Goal: Task Accomplishment & Management: Use online tool/utility

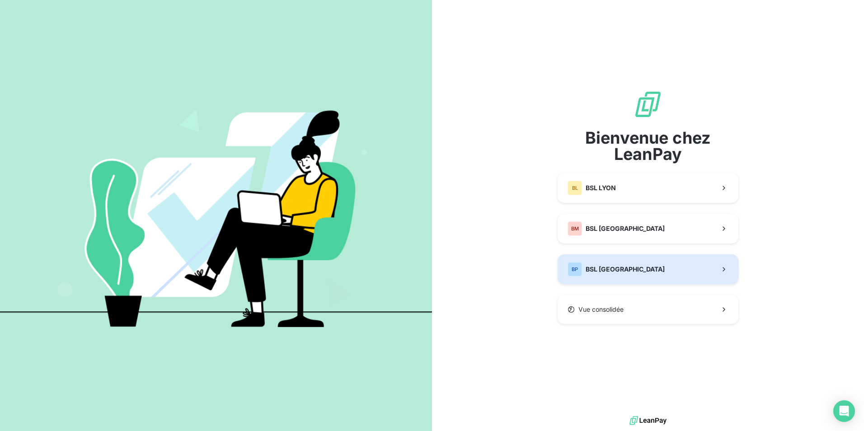
click at [636, 263] on button "BP BSL [GEOGRAPHIC_DATA]" at bounding box center [647, 269] width 181 height 30
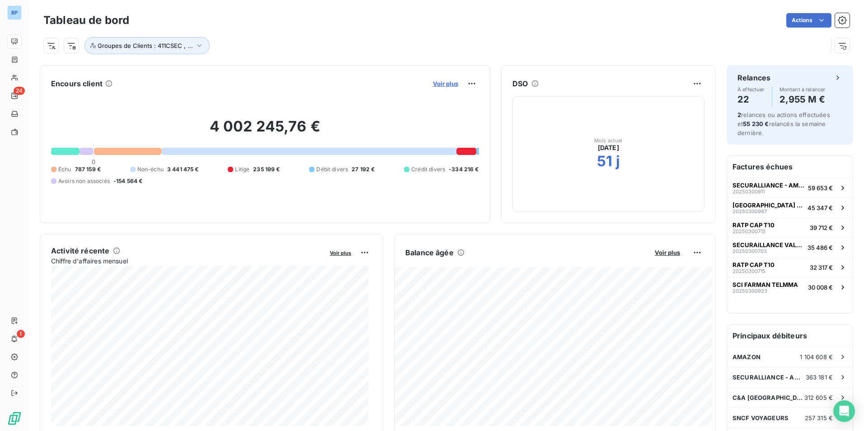
click at [440, 83] on span "Voir plus" at bounding box center [445, 83] width 25 height 7
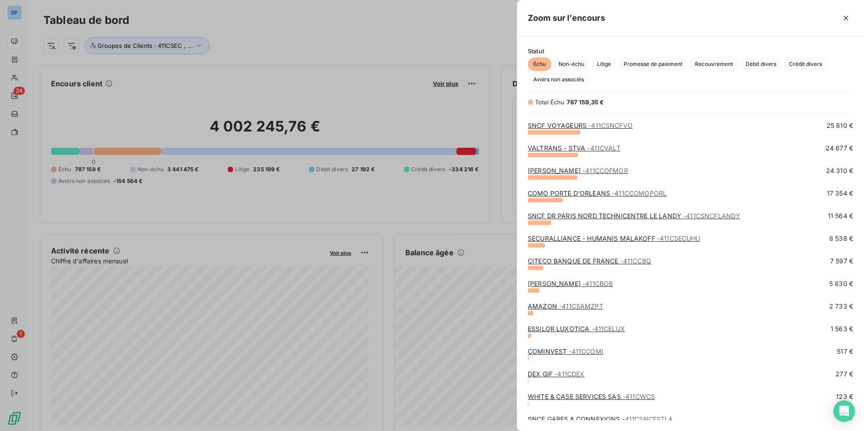
scroll to position [273, 0]
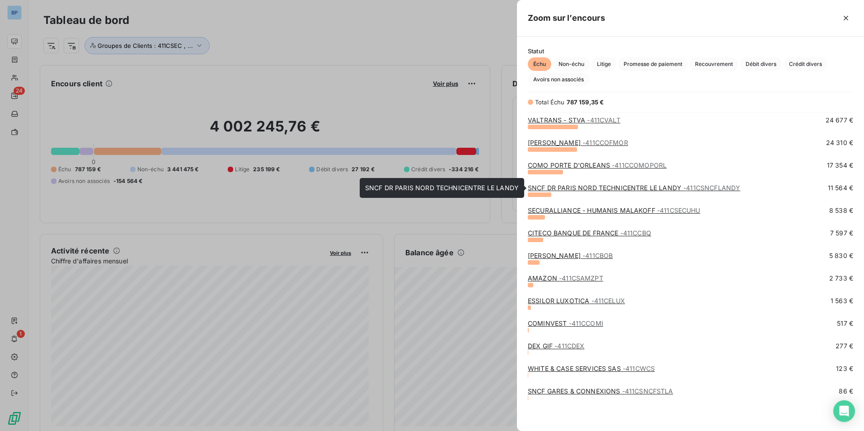
click at [651, 190] on link "SNCF [GEOGRAPHIC_DATA] LE LANDY - 411CSNCFLANDY" at bounding box center [634, 188] width 212 height 8
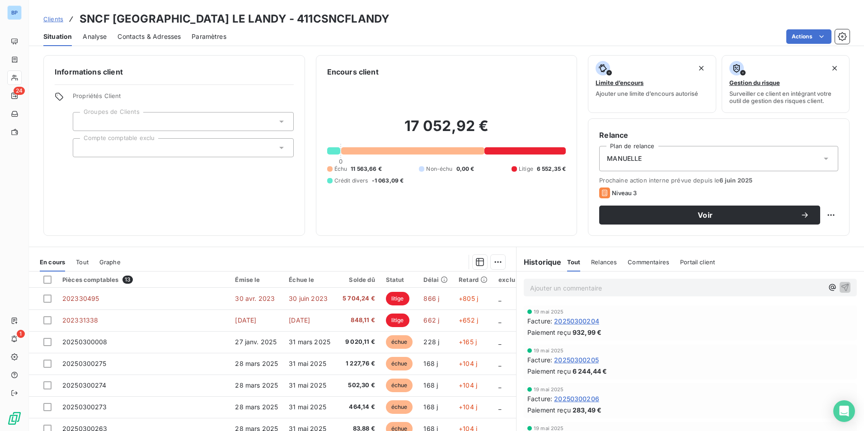
scroll to position [42, 0]
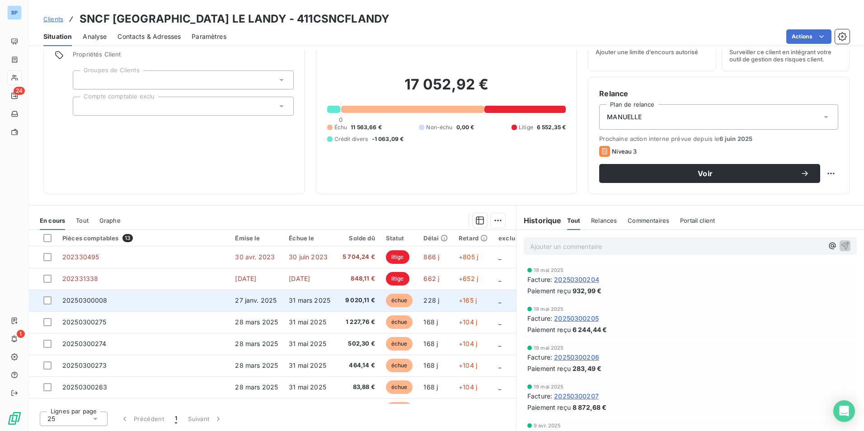
click at [358, 300] on span "9 020,11 €" at bounding box center [358, 300] width 34 height 9
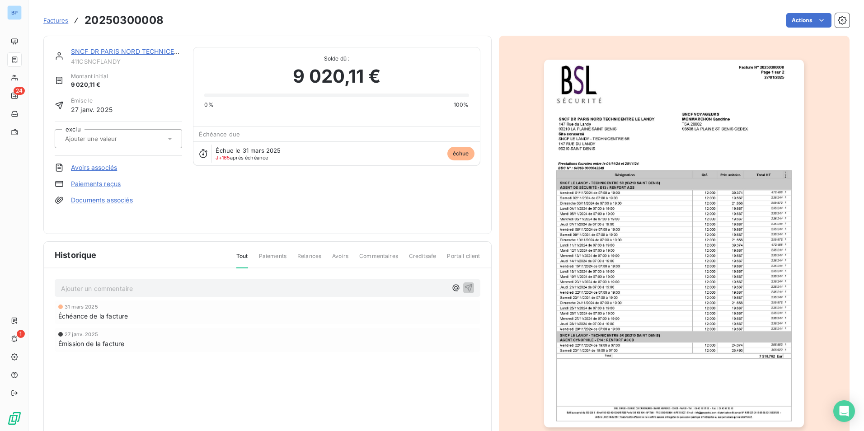
scroll to position [35, 0]
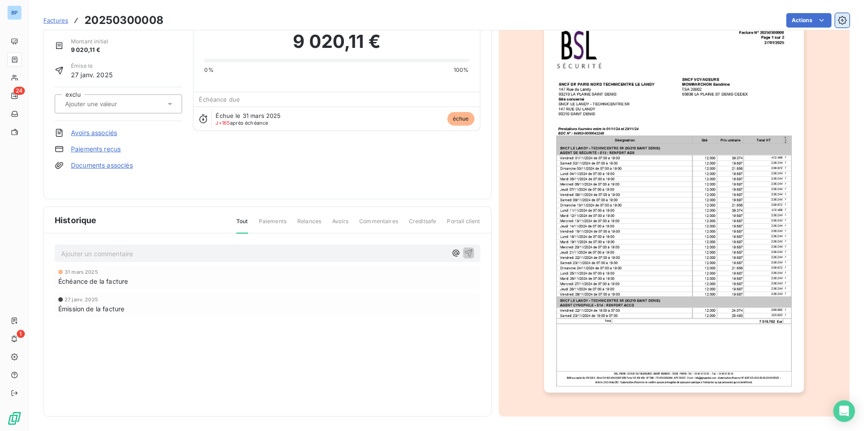
click at [838, 23] on icon "button" at bounding box center [842, 20] width 9 height 9
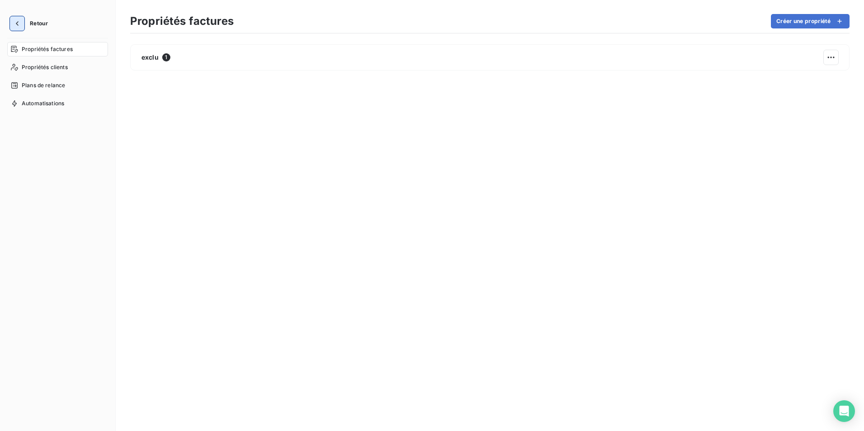
click at [14, 21] on icon "button" at bounding box center [17, 23] width 9 height 9
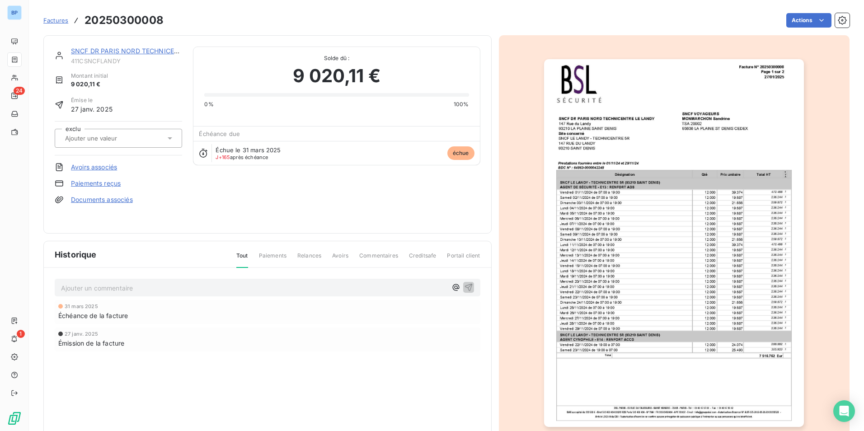
scroll to position [1, 0]
click at [66, 19] on span "Factures" at bounding box center [55, 20] width 25 height 7
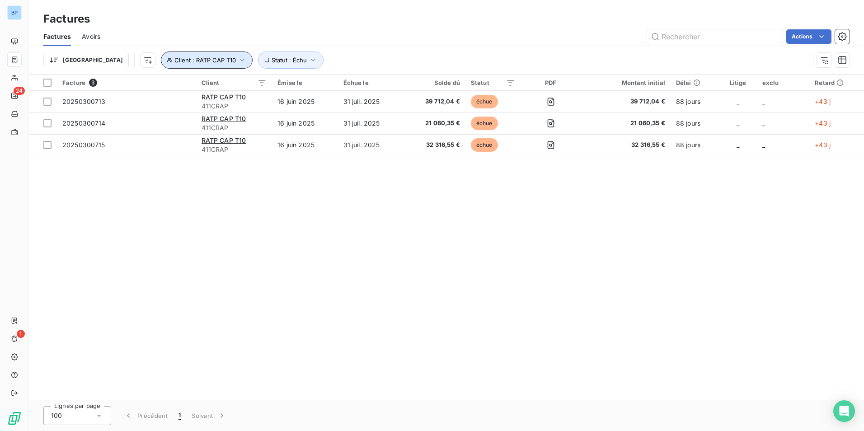
click at [240, 59] on icon "button" at bounding box center [242, 60] width 4 height 3
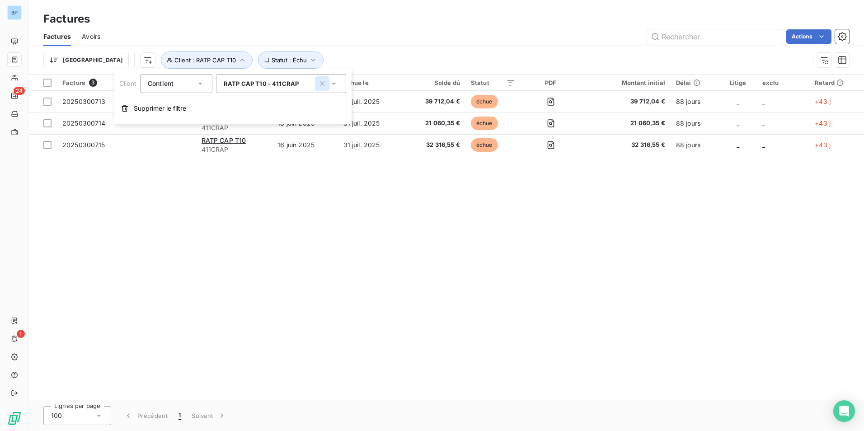
click at [320, 82] on icon "button" at bounding box center [322, 83] width 9 height 9
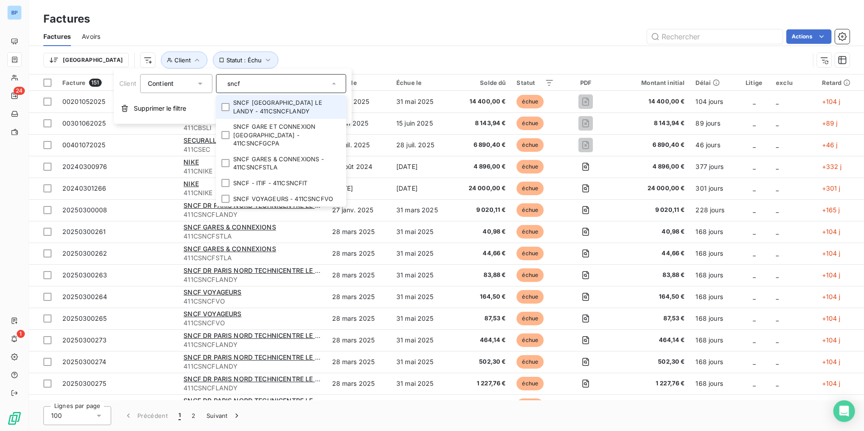
type input "sncf"
click at [274, 105] on li "SNCF [GEOGRAPHIC_DATA] LE LANDY - 411CSNCFLANDY" at bounding box center [281, 107] width 130 height 24
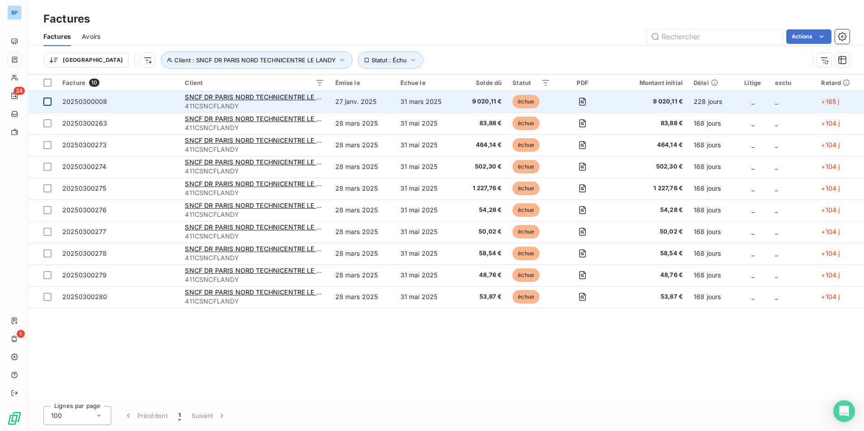
click at [51, 100] on div at bounding box center [47, 102] width 8 height 8
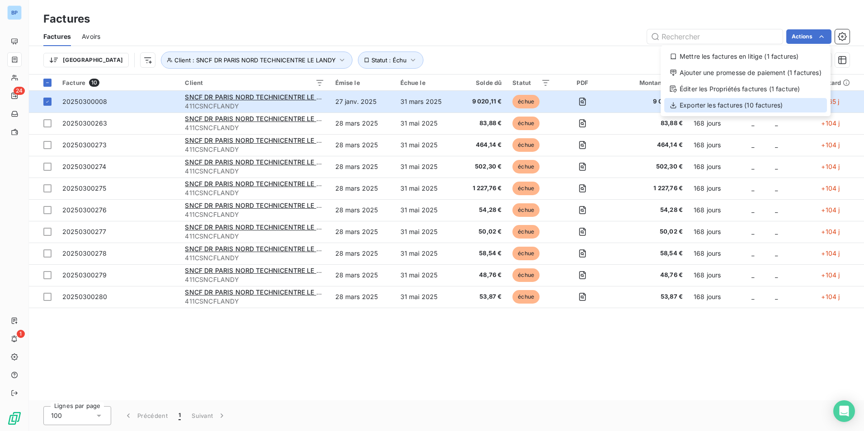
click at [728, 103] on div "Exporter les factures (10 factures)" at bounding box center [745, 105] width 163 height 14
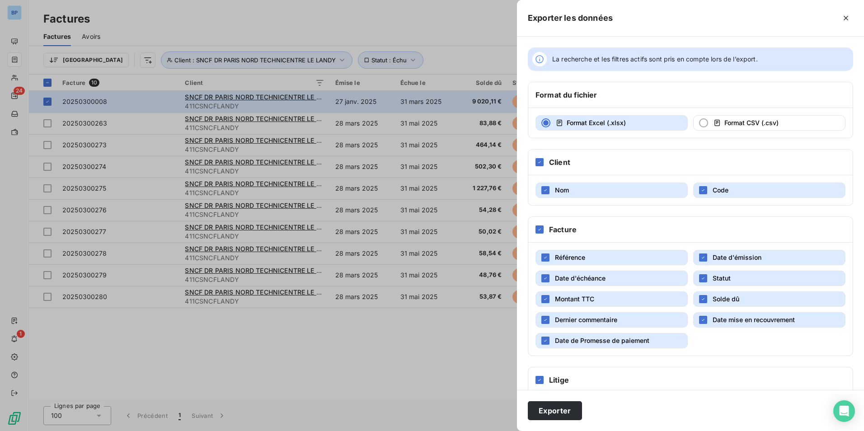
drag, startPoint x: 741, startPoint y: 398, endPoint x: 710, endPoint y: 382, distance: 35.4
click at [740, 397] on div "Exporter" at bounding box center [690, 410] width 347 height 41
click at [335, 22] on div at bounding box center [432, 215] width 864 height 431
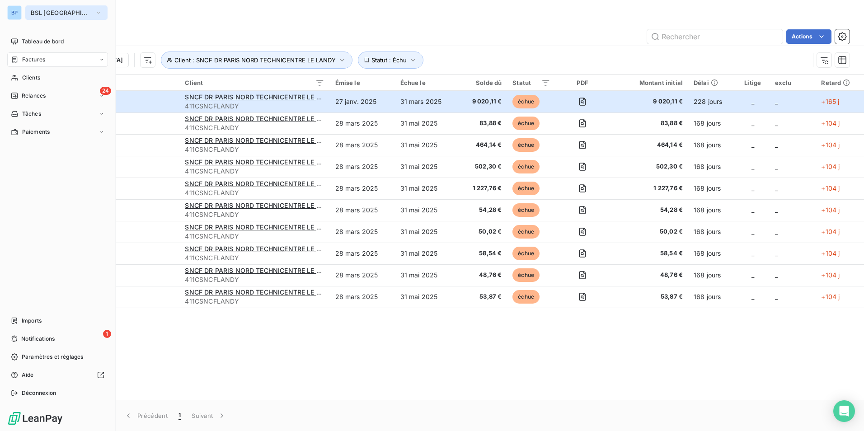
click at [41, 13] on span "BSL [GEOGRAPHIC_DATA]" at bounding box center [61, 12] width 61 height 7
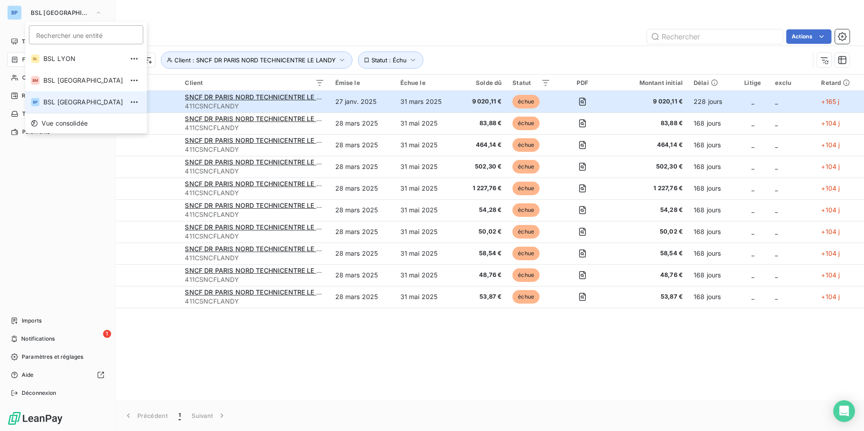
click at [53, 98] on span "BSL [GEOGRAPHIC_DATA]" at bounding box center [83, 102] width 80 height 9
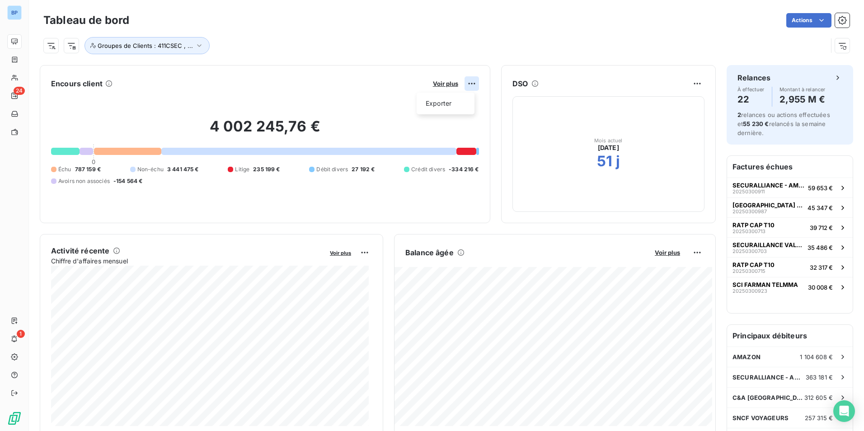
click at [466, 84] on html "BP 24 1 Tableau de bord Actions Groupes de Clients : 411CSEC , ... Encours clie…" at bounding box center [432, 215] width 864 height 431
click at [816, 23] on html "BP 24 1 Tableau de bord Actions Groupes de Clients : 411CSEC , ... Encours clie…" at bounding box center [432, 215] width 864 height 431
click at [680, 33] on html "BP 24 1 Tableau de bord Actions Exporter le tableau de bord Groupes de Clients …" at bounding box center [432, 215] width 864 height 431
click at [838, 17] on icon "button" at bounding box center [842, 20] width 9 height 9
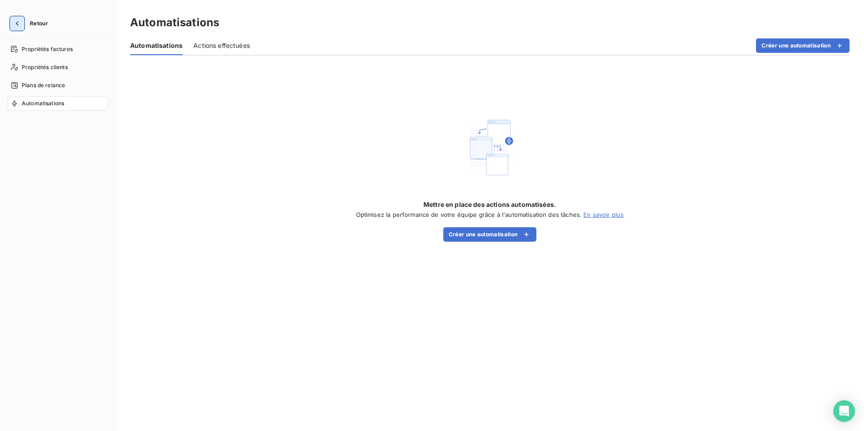
click at [18, 20] on icon "button" at bounding box center [17, 23] width 9 height 9
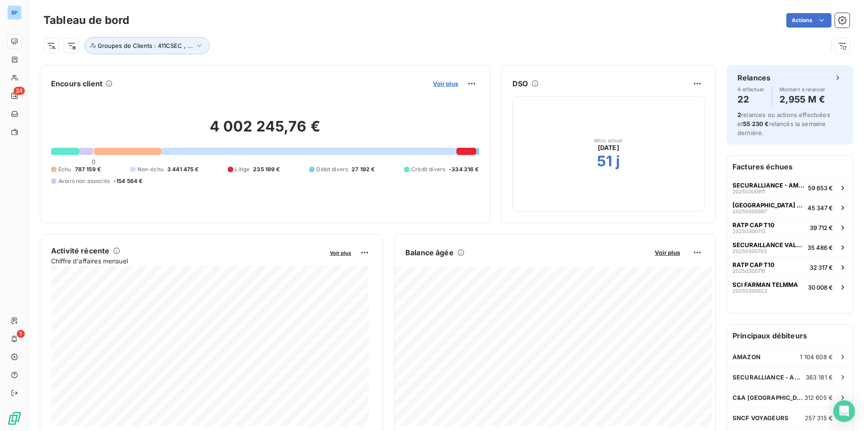
click at [438, 81] on span "Voir plus" at bounding box center [445, 83] width 25 height 7
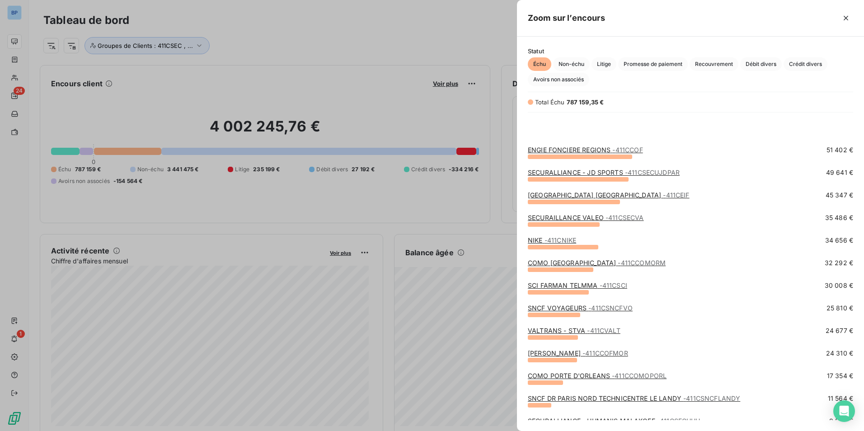
scroll to position [136, 0]
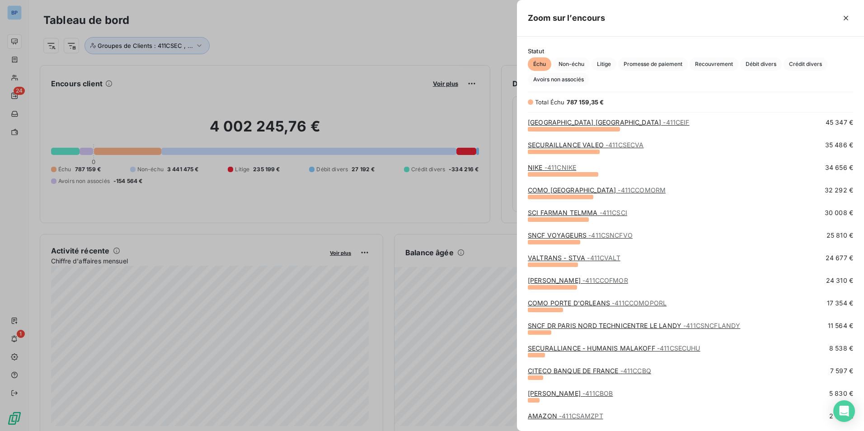
click at [610, 326] on link "SNCF [GEOGRAPHIC_DATA] LE LANDY - 411CSNCFLANDY" at bounding box center [634, 326] width 212 height 8
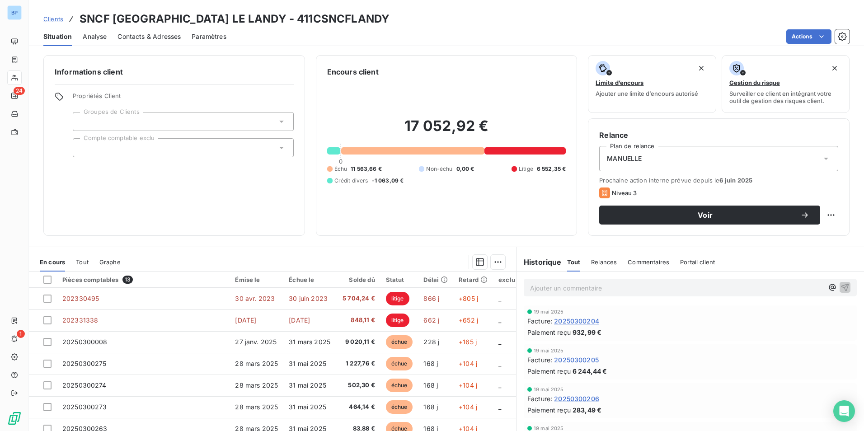
scroll to position [42, 0]
